Goal: Task Accomplishment & Management: Complete application form

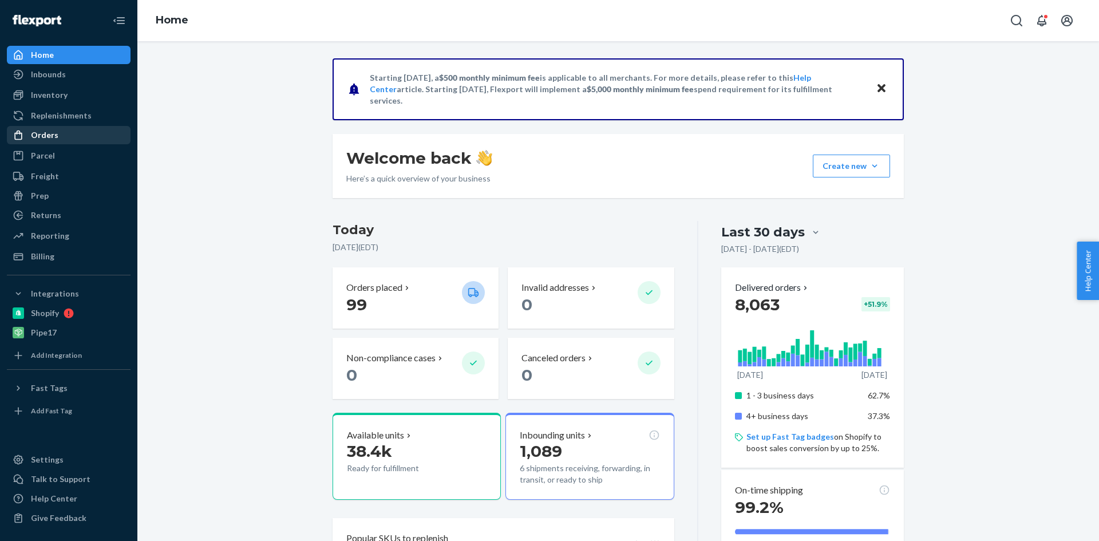
click at [25, 130] on div at bounding box center [22, 134] width 18 height 11
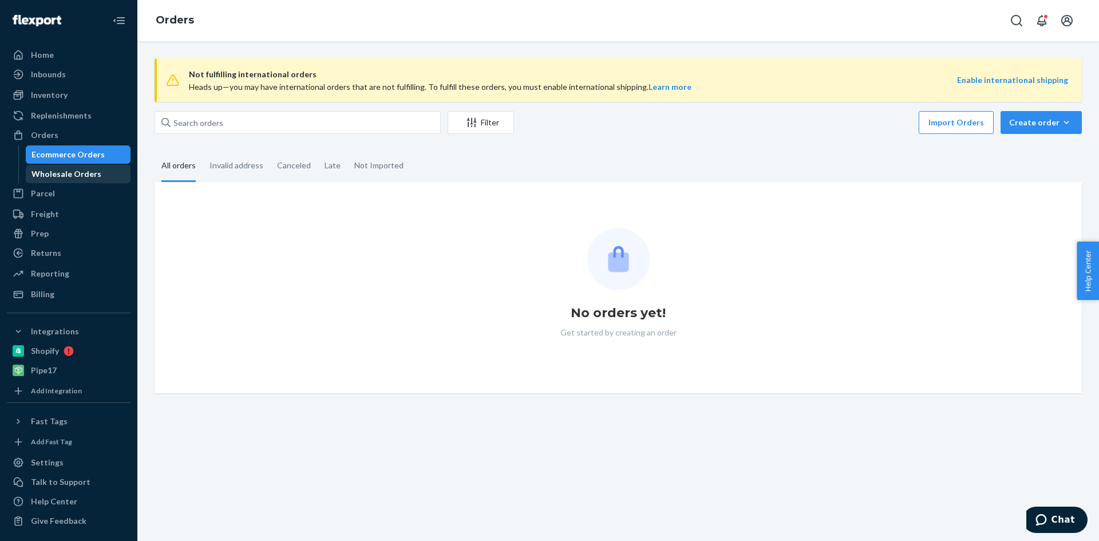
click at [53, 173] on div "Wholesale Orders" at bounding box center [66, 173] width 70 height 11
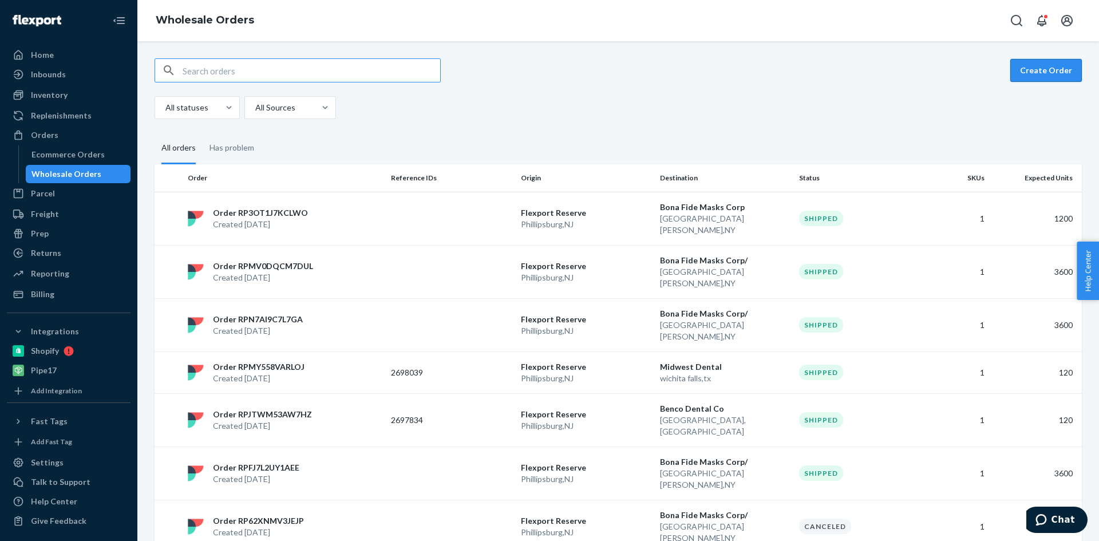
click at [1045, 70] on button "Create Order" at bounding box center [1046, 70] width 72 height 23
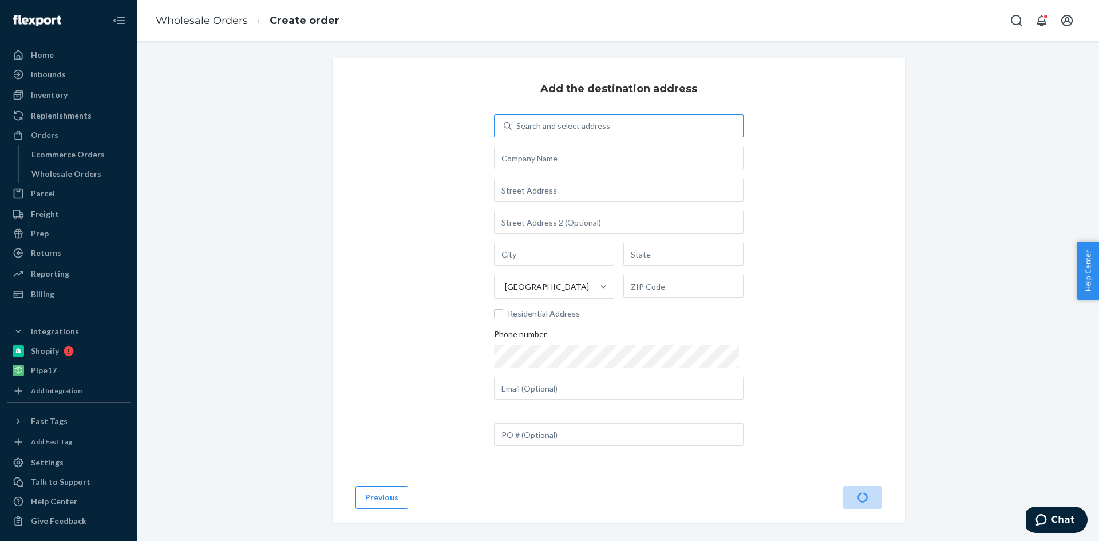
click at [558, 130] on div "Search and select address" at bounding box center [563, 125] width 94 height 11
click at [517, 130] on input "Search and select address" at bounding box center [516, 125] width 1 height 11
click at [580, 159] on input "text" at bounding box center [618, 157] width 249 height 23
click at [588, 128] on div "Search and select address" at bounding box center [563, 125] width 94 height 11
click at [517, 128] on input "Search and select address" at bounding box center [516, 125] width 1 height 11
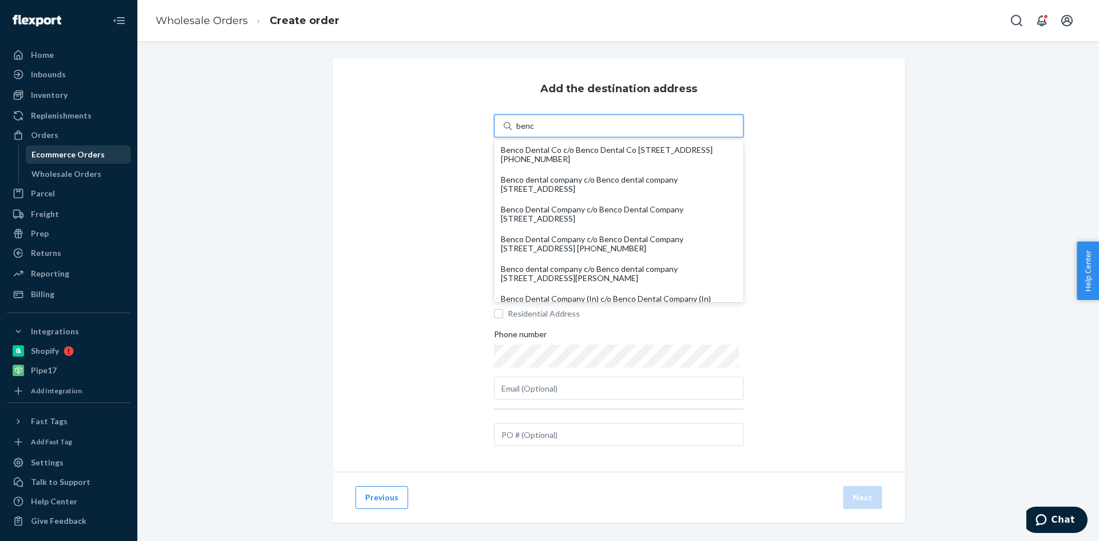
type input "benc"
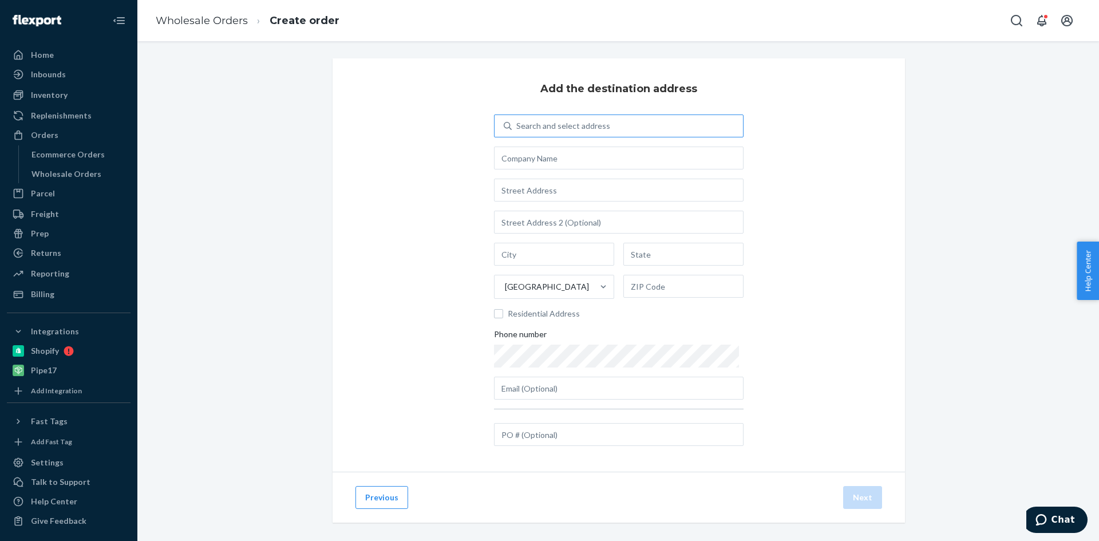
click at [558, 128] on div "Search and select address" at bounding box center [563, 125] width 94 height 11
click at [517, 128] on input "Search and select address" at bounding box center [516, 125] width 1 height 11
type input "benco"
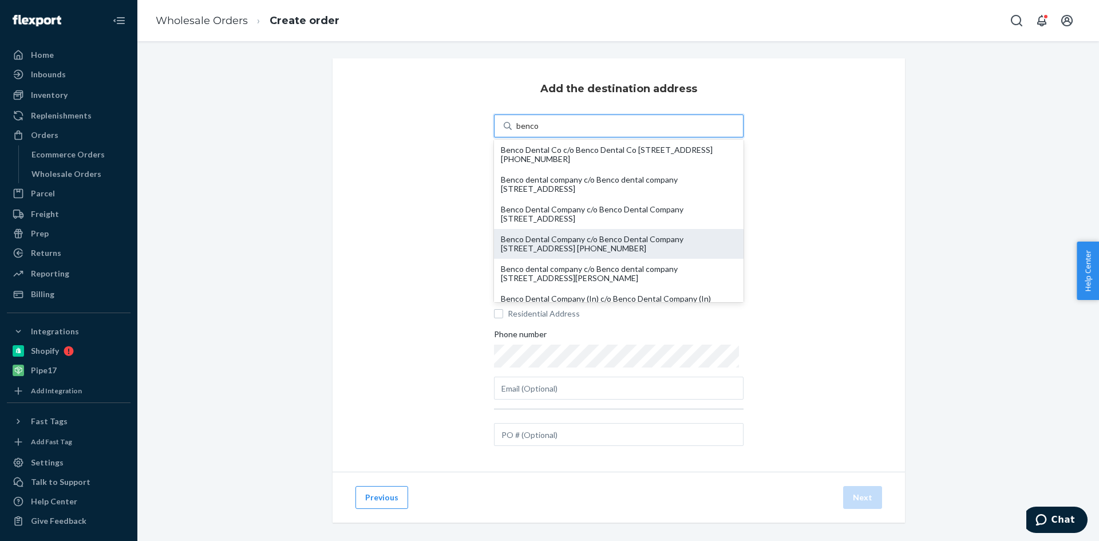
click at [587, 247] on div "Benco Dental Company c/o Benco Dental Company [STREET_ADDRESS] [PHONE_NUMBER]" at bounding box center [619, 244] width 236 height 18
click at [538, 132] on input "benco" at bounding box center [527, 125] width 22 height 11
type input "Benco Dental Company"
type input "Pittston"
type input "PA"
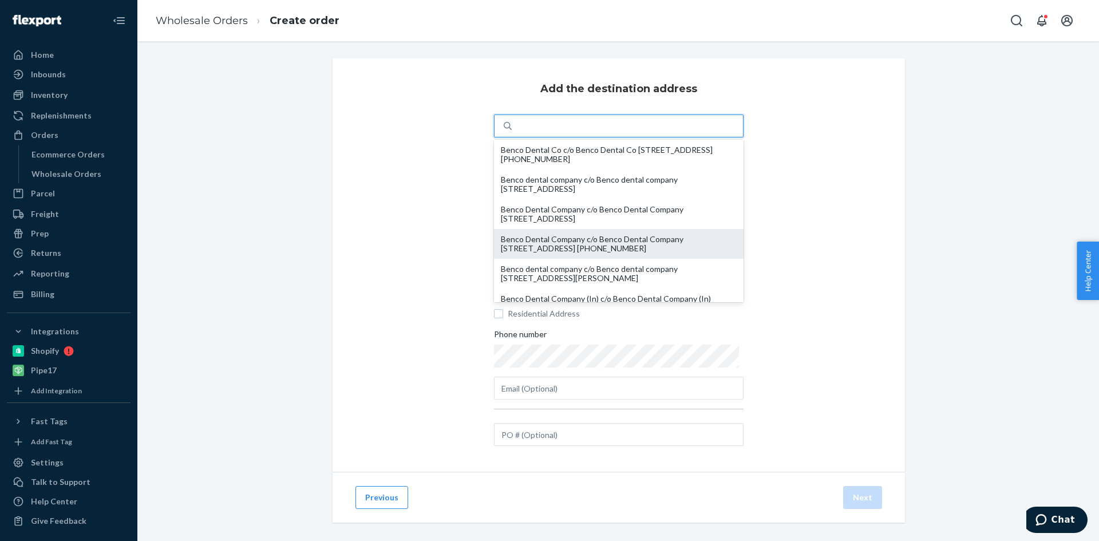
type input "18640"
type input "[STREET_ADDRESS]"
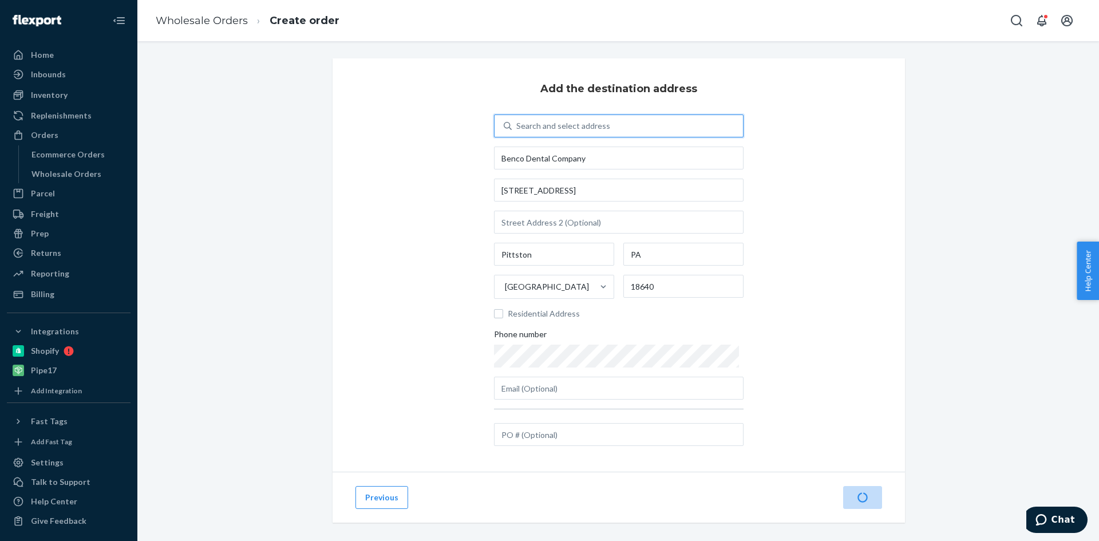
scroll to position [9, 0]
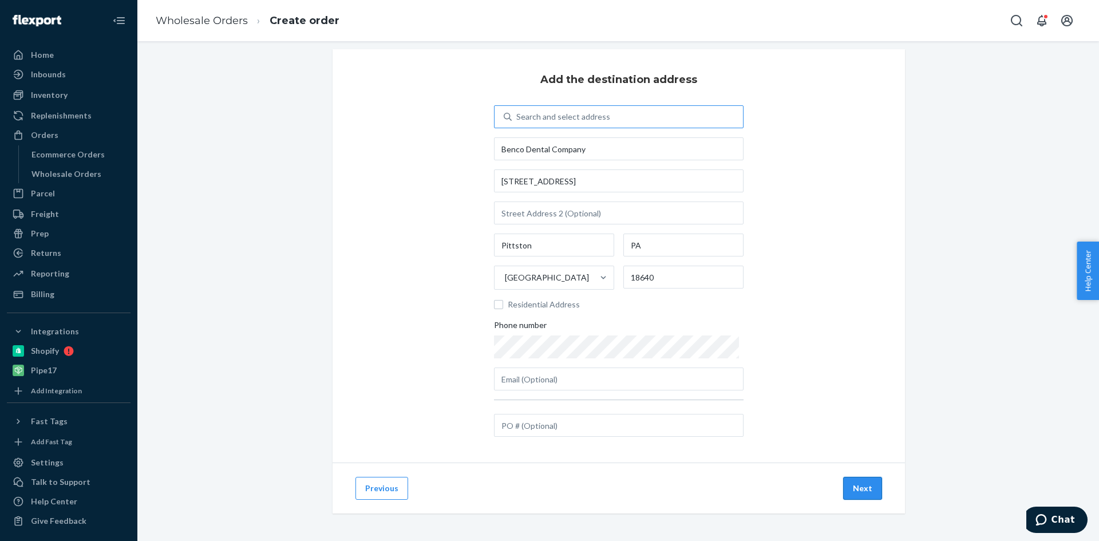
click at [854, 485] on button "Next" at bounding box center [862, 488] width 39 height 23
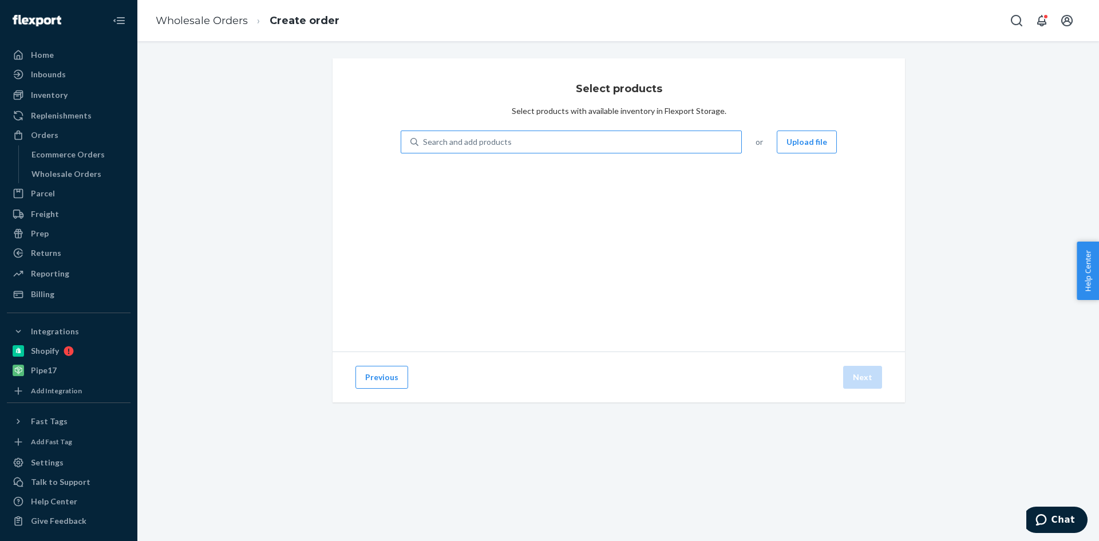
click at [512, 143] on div "Search and add products" at bounding box center [579, 142] width 323 height 21
click at [424, 143] on input "Search and add products" at bounding box center [423, 141] width 1 height 11
type input "dt5"
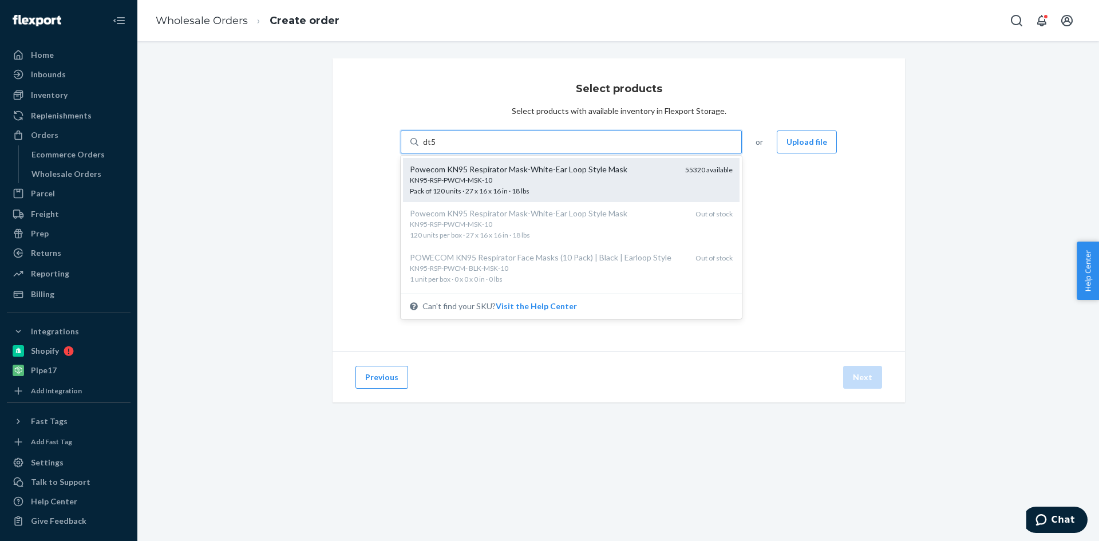
click at [508, 168] on div "Powecom KN95 Respirator Mask-White-Ear Loop Style Mask" at bounding box center [543, 169] width 266 height 11
click at [436, 148] on input "dt5" at bounding box center [429, 141] width 13 height 11
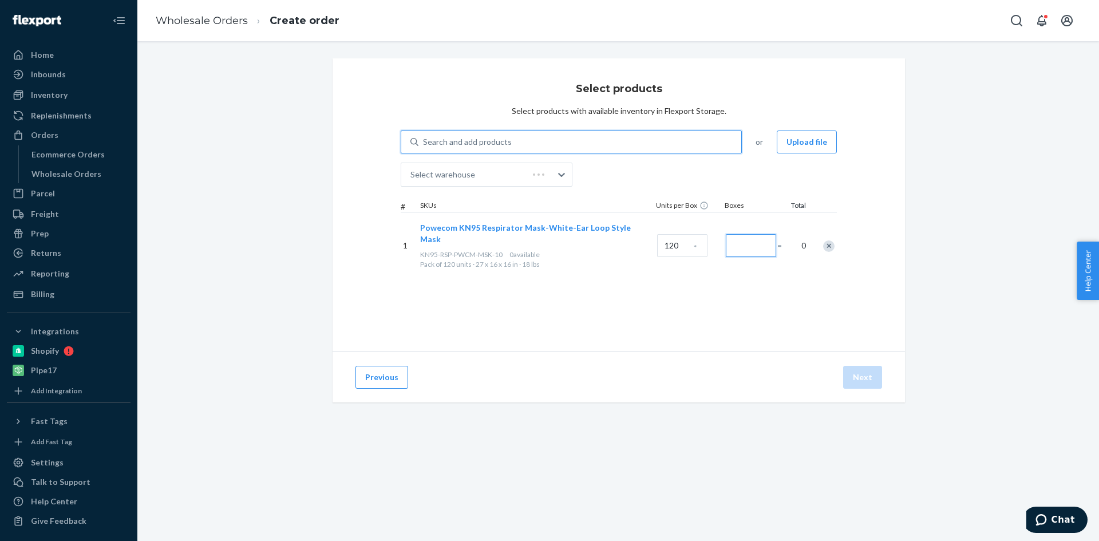
click at [739, 243] on input "Number of boxes" at bounding box center [751, 245] width 50 height 23
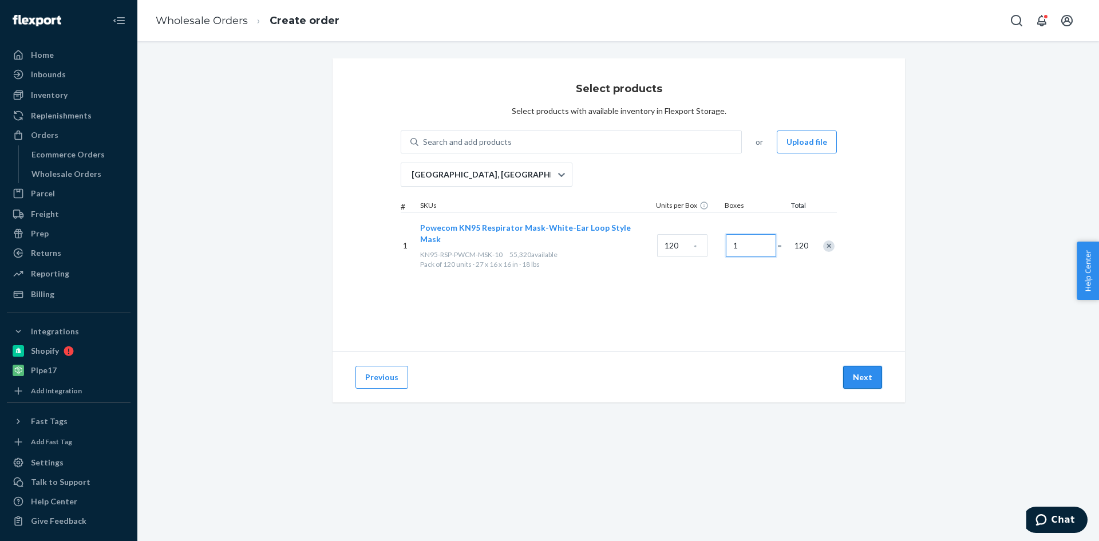
type input "1"
click at [861, 378] on button "Next" at bounding box center [862, 377] width 39 height 23
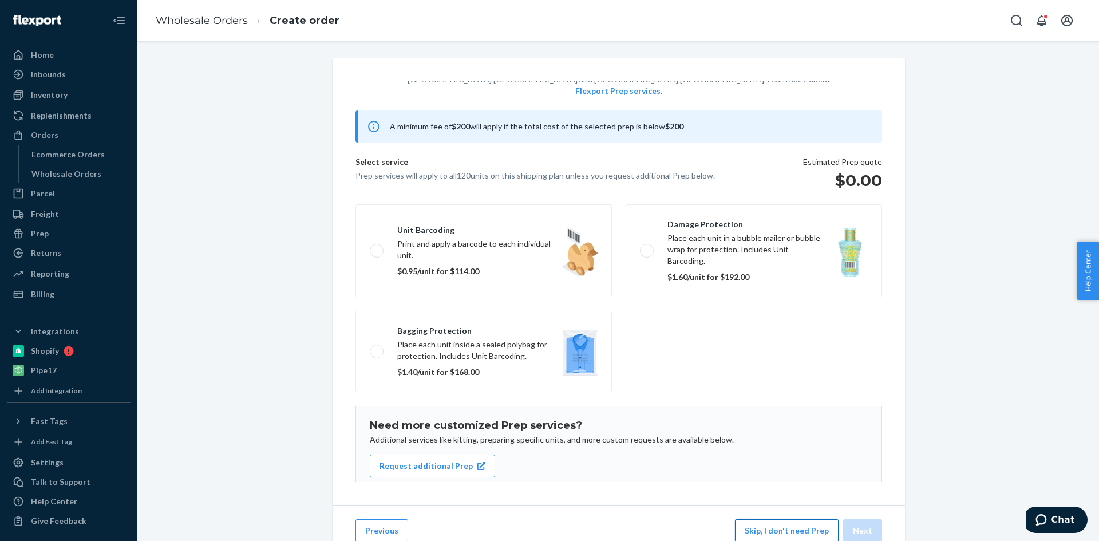
scroll to position [74, 0]
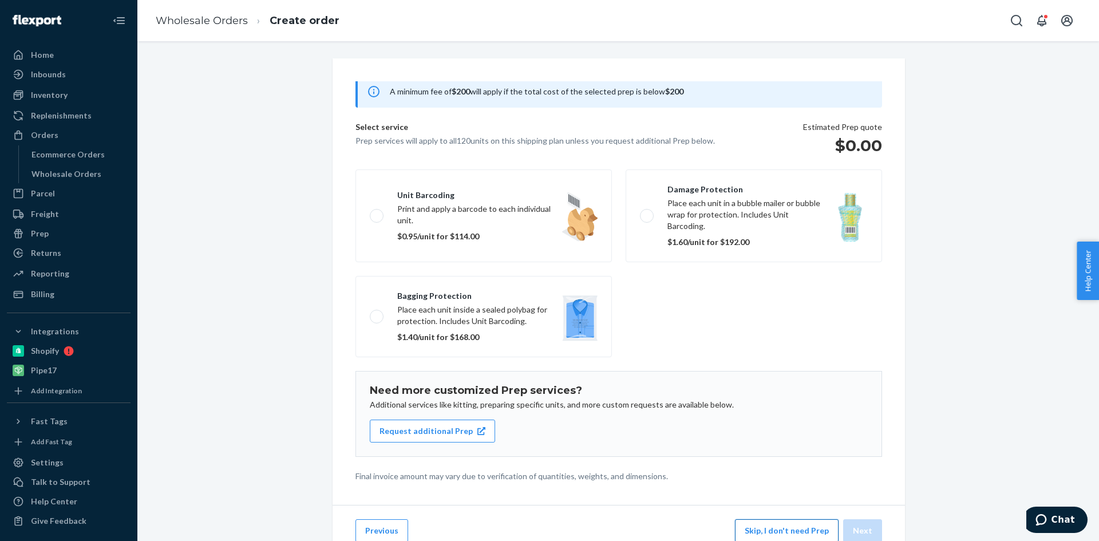
click at [771, 539] on button "Skip, I don't need Prep" at bounding box center [787, 530] width 104 height 23
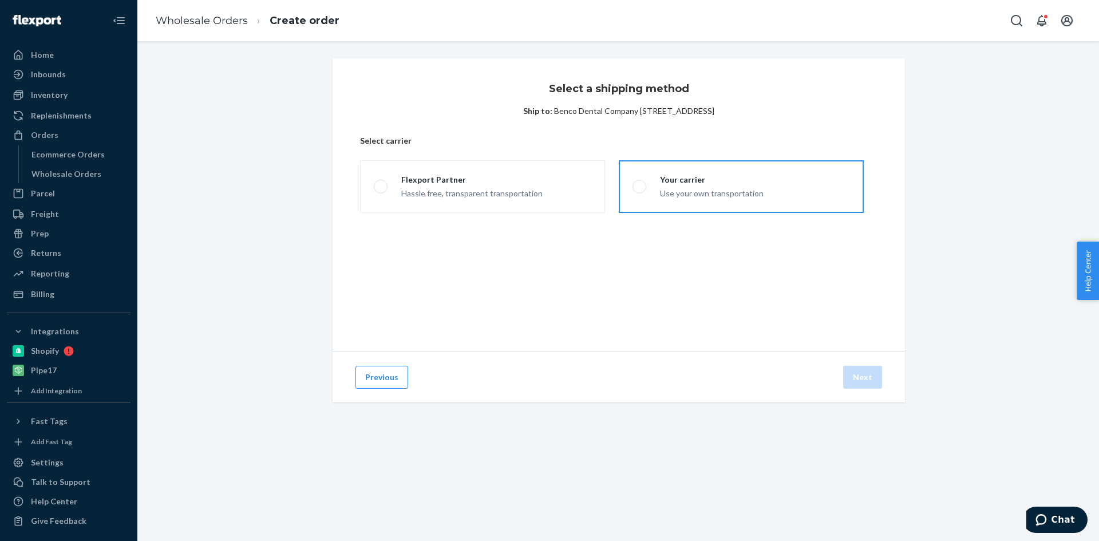
click at [652, 198] on div "Your carrier Use your own transportation" at bounding box center [704, 186] width 117 height 25
click at [640, 191] on input "Your carrier Use your own transportation" at bounding box center [635, 186] width 7 height 7
radio input "true"
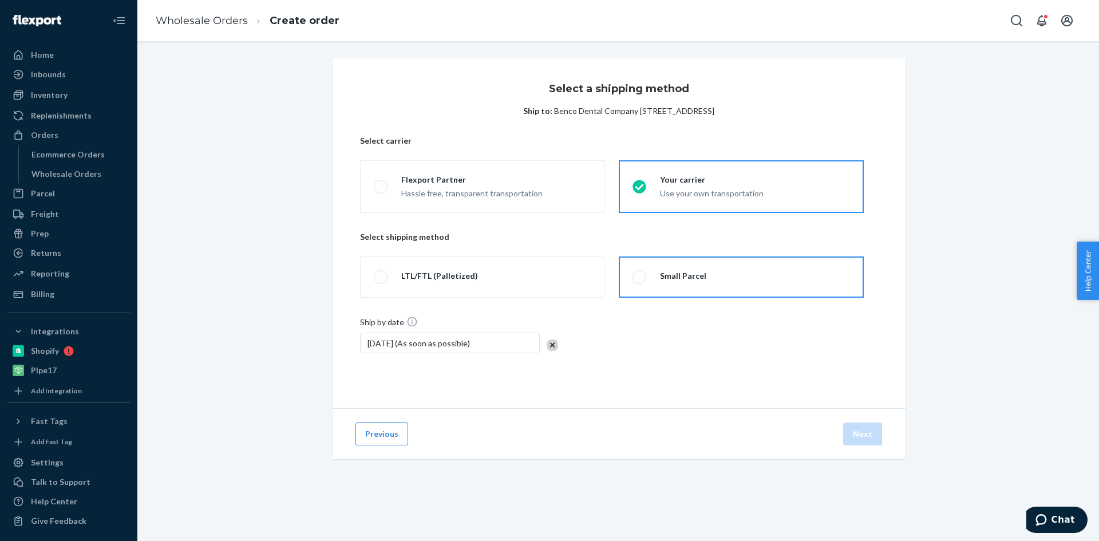
click at [690, 278] on div "Small Parcel" at bounding box center [683, 275] width 46 height 11
click at [640, 278] on input "Small Parcel" at bounding box center [635, 276] width 7 height 7
radio input "true"
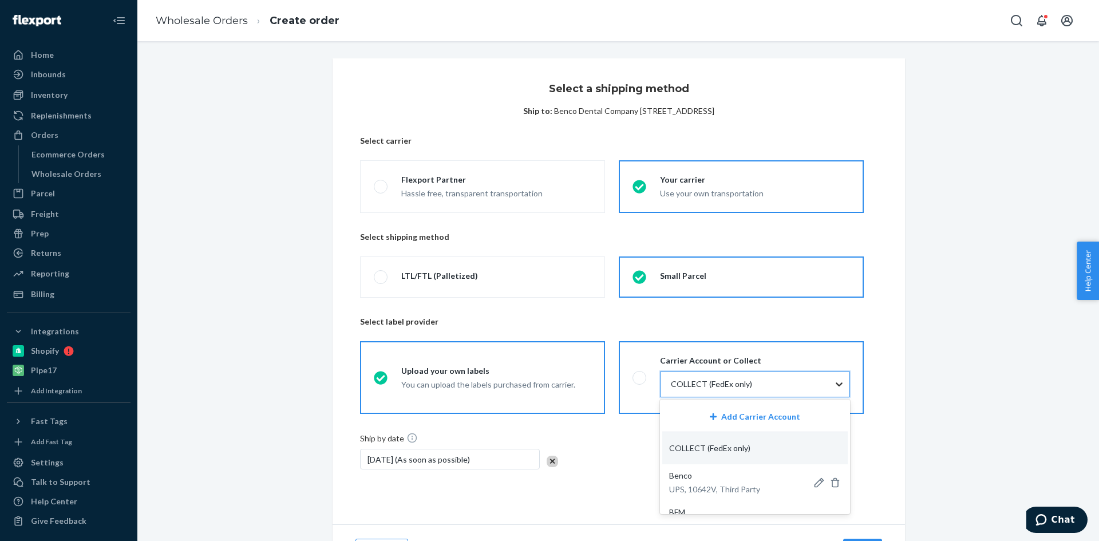
click at [833, 384] on icon at bounding box center [838, 383] width 11 height 11
click at [671, 384] on input "option COLLECT focused, 2 of 7. 7 results available. Use Up and Down to choose …" at bounding box center [669, 383] width 1 height 11
click at [746, 477] on p "Benco" at bounding box center [714, 475] width 91 height 11
click at [671, 390] on input "option [PERSON_NAME] dental company -UPS-10642V-34746 focused, 3 of 7. 7 result…" at bounding box center [669, 383] width 1 height 11
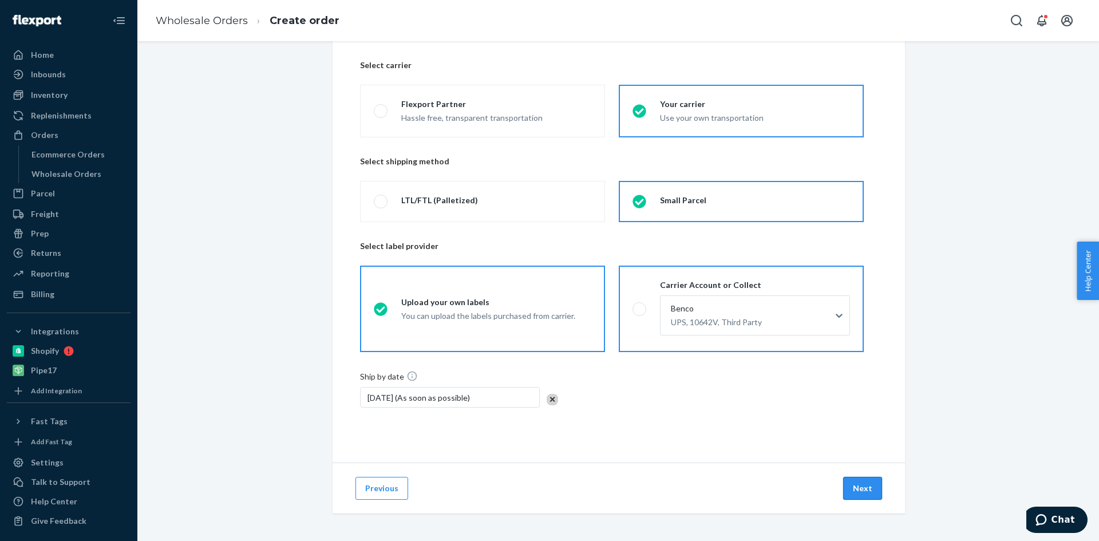
click at [857, 490] on button "Next" at bounding box center [862, 488] width 39 height 23
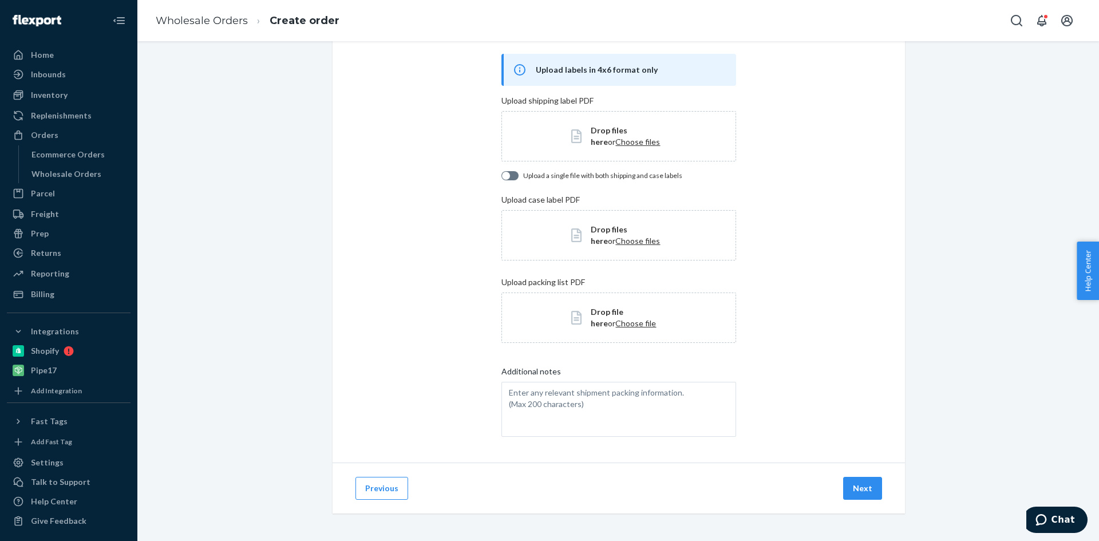
scroll to position [61, 0]
click at [857, 490] on button "Next" at bounding box center [862, 488] width 39 height 23
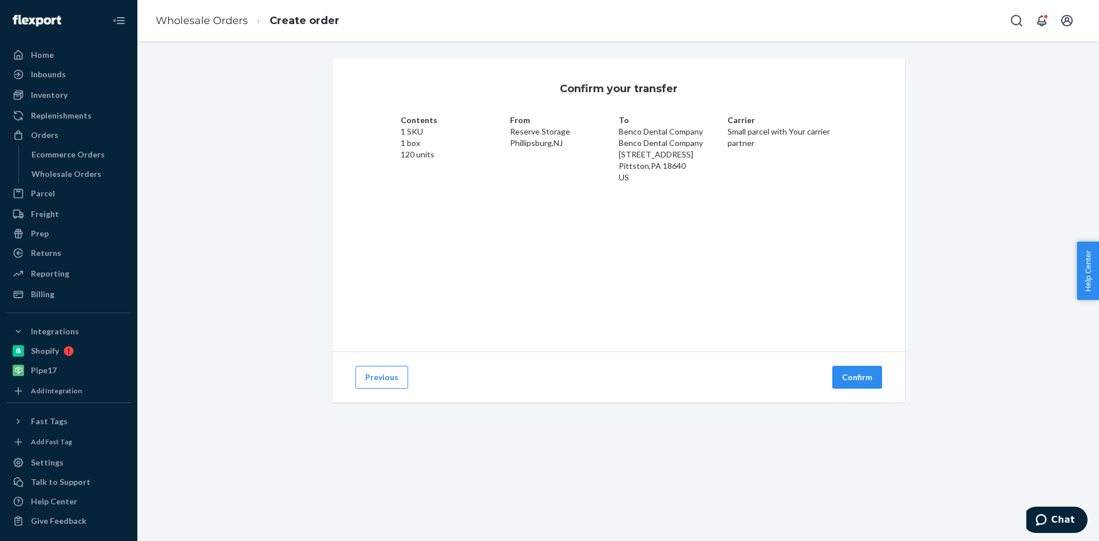
scroll to position [0, 0]
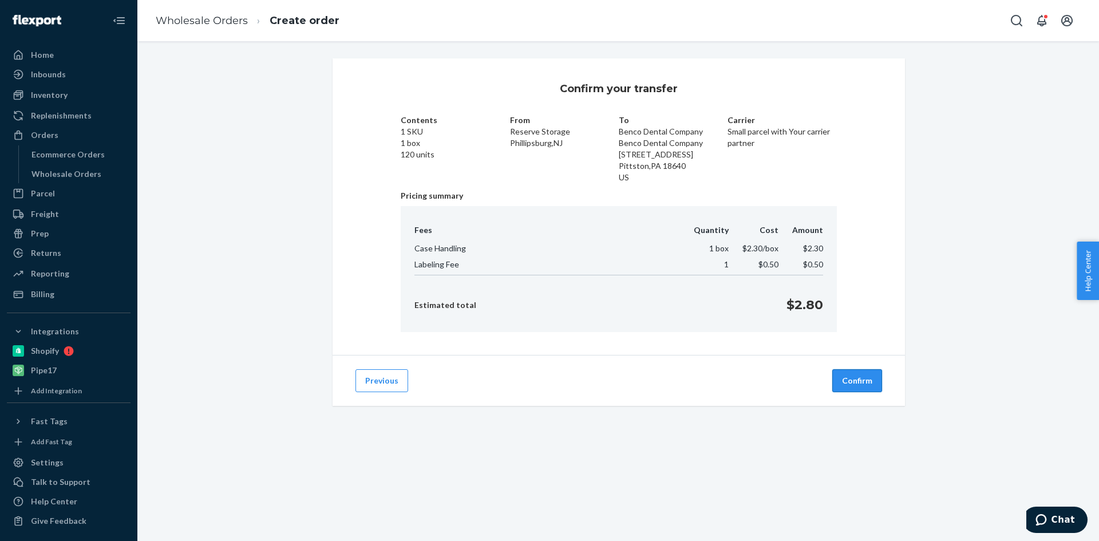
click at [847, 375] on button "Confirm" at bounding box center [857, 380] width 50 height 23
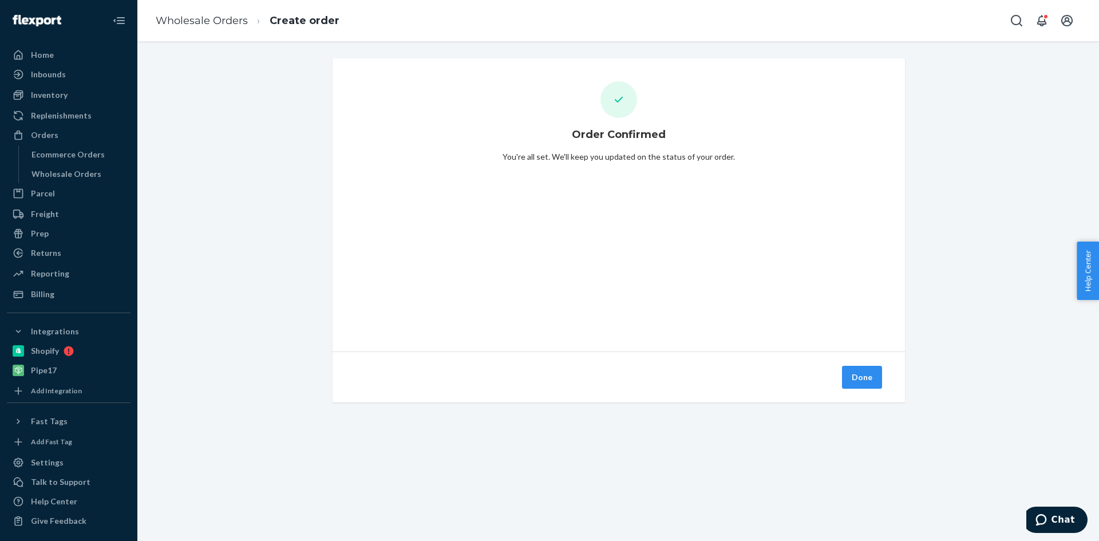
drag, startPoint x: 851, startPoint y: 386, endPoint x: 835, endPoint y: 383, distance: 15.6
click at [851, 386] on button "Done" at bounding box center [862, 377] width 40 height 23
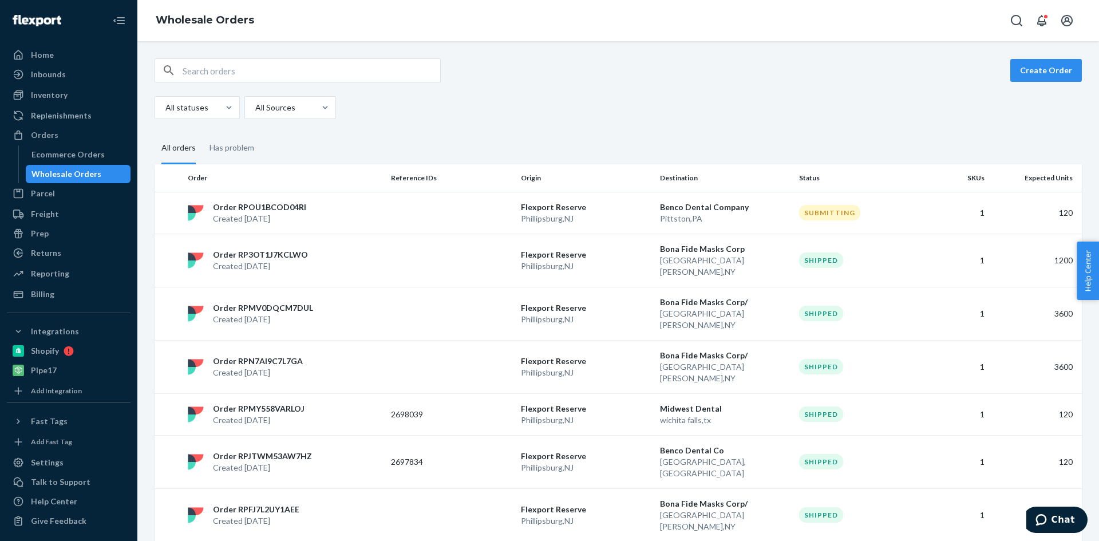
click at [326, 249] on div "Order RP3OT1J7KCLWO Created [DATE]" at bounding box center [284, 260] width 203 height 23
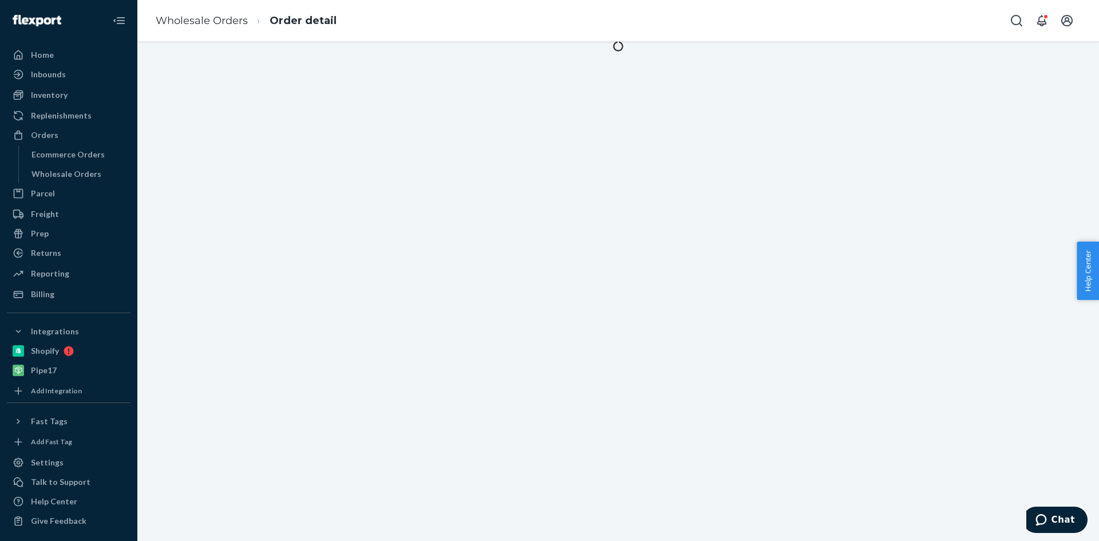
drag, startPoint x: 356, startPoint y: 220, endPoint x: 372, endPoint y: 188, distance: 36.1
click at [355, 220] on div at bounding box center [617, 291] width 961 height 500
